Goal: Task Accomplishment & Management: Manage account settings

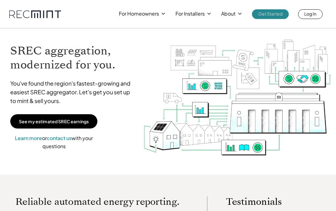
click at [267, 12] on p "Get Started" at bounding box center [270, 13] width 24 height 9
click at [312, 15] on p "Log In" at bounding box center [310, 13] width 12 height 9
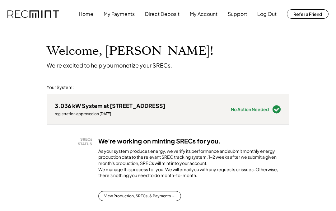
click at [202, 10] on button "My Account" at bounding box center [204, 14] width 28 height 12
click at [201, 15] on button "My Account" at bounding box center [204, 14] width 28 height 12
click at [200, 14] on button "My Account" at bounding box center [204, 14] width 28 height 12
click at [201, 12] on button "My Account" at bounding box center [204, 14] width 28 height 12
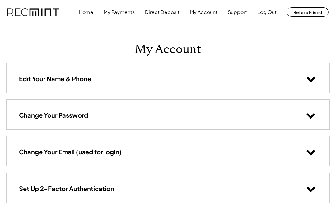
scroll to position [2, 0]
click at [116, 7] on button "My Payments" at bounding box center [119, 12] width 31 height 12
click at [117, 13] on button "My Payments" at bounding box center [119, 12] width 31 height 12
click at [120, 12] on button "My Payments" at bounding box center [119, 12] width 31 height 12
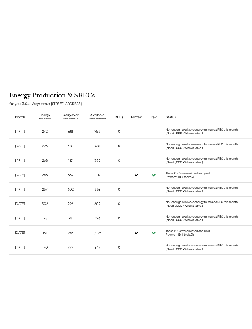
scroll to position [130, 0]
